Goal: Information Seeking & Learning: Learn about a topic

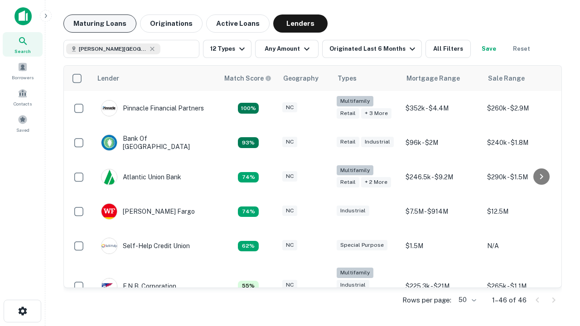
click at [100, 24] on button "Maturing Loans" at bounding box center [99, 23] width 73 height 18
